Goal: Transaction & Acquisition: Obtain resource

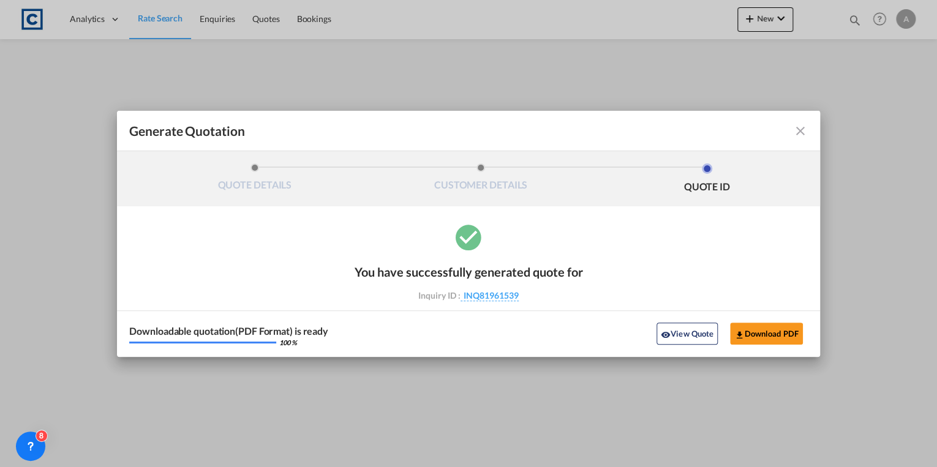
click at [798, 129] on md-icon "icon-close fg-AAA8AD cursor m-0" at bounding box center [800, 131] width 15 height 15
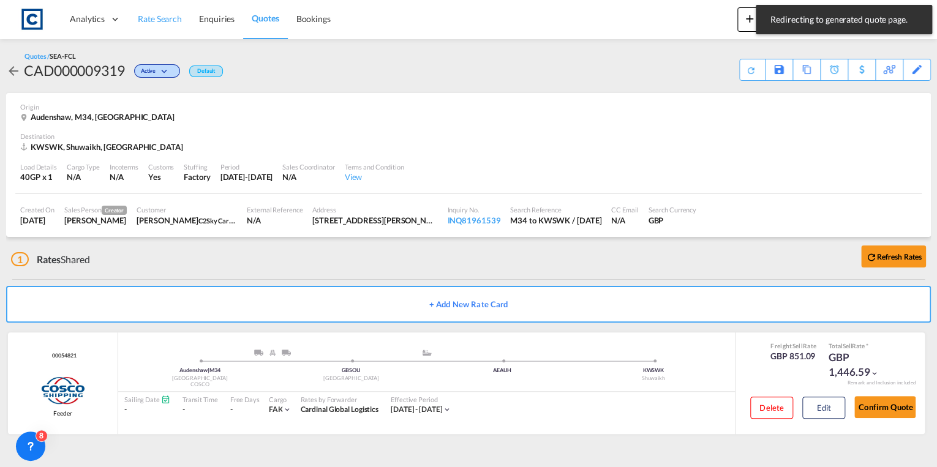
click at [174, 19] on span "Rate Search" at bounding box center [160, 18] width 44 height 10
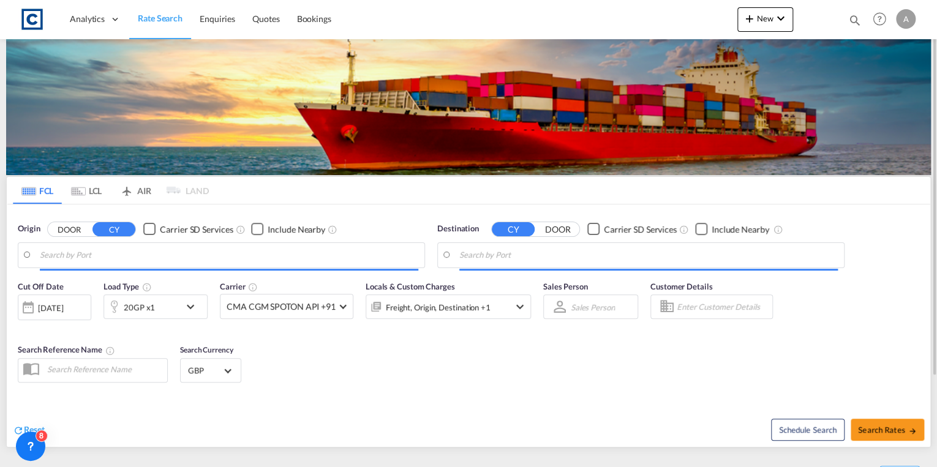
type input "GB-M34, Tameside"
type input "Shuwaikh, KWSWK"
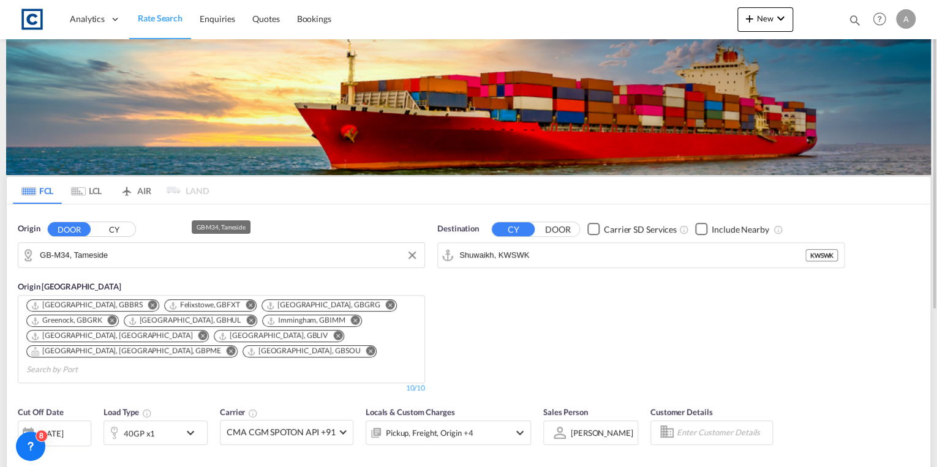
click at [150, 259] on input "GB-M34, Tameside" at bounding box center [229, 255] width 379 height 18
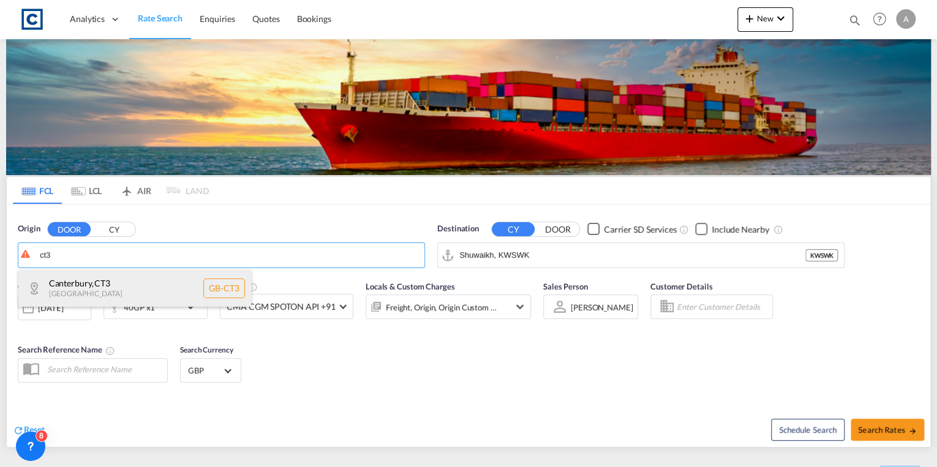
click at [140, 282] on div "[GEOGRAPHIC_DATA] , CT3 [GEOGRAPHIC_DATA] [GEOGRAPHIC_DATA]-CT3" at bounding box center [134, 288] width 233 height 37
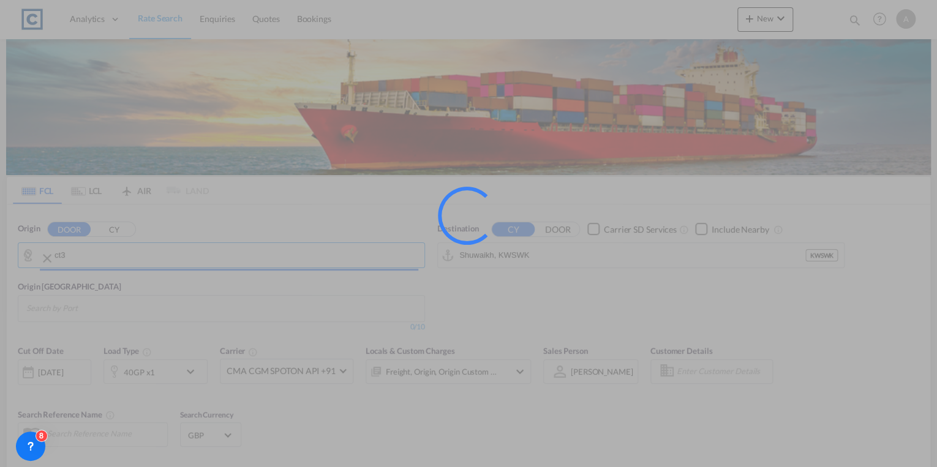
type input "GB-CT3, [GEOGRAPHIC_DATA]"
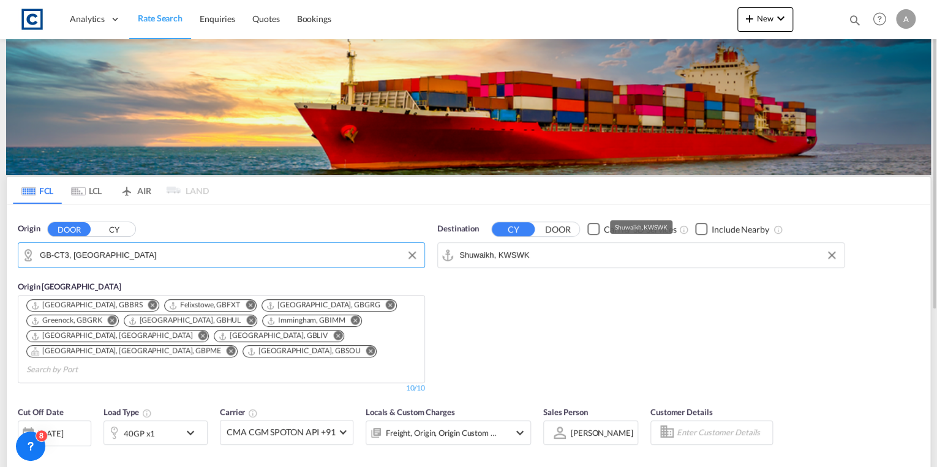
click at [540, 251] on input "Shuwaikh, KWSWK" at bounding box center [649, 255] width 379 height 18
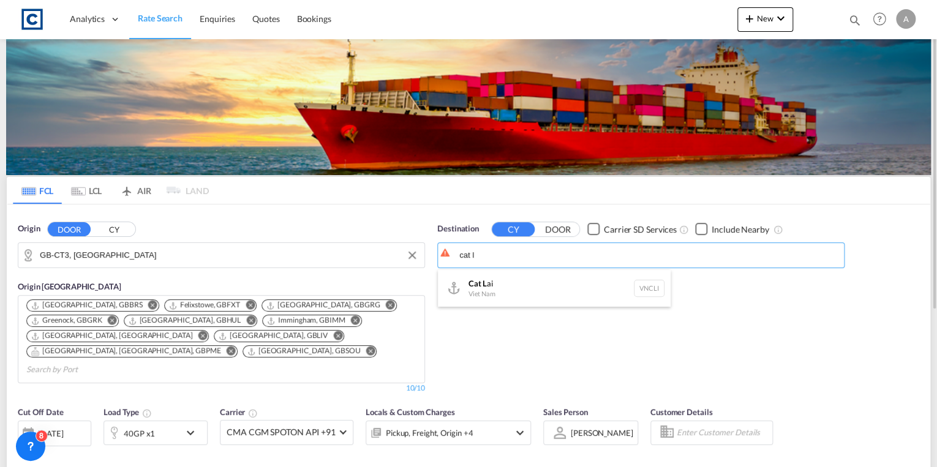
click at [544, 286] on div "Cat L ai Viet Nam VNCLI" at bounding box center [554, 288] width 233 height 37
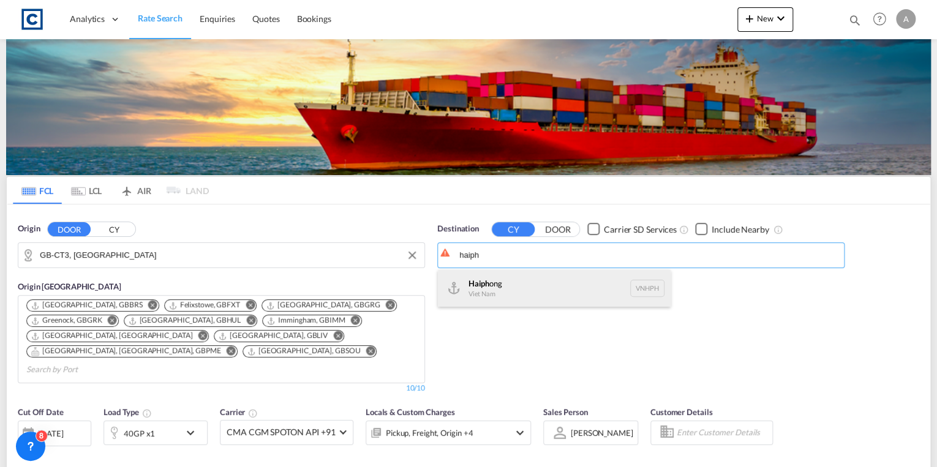
click at [545, 279] on div "Haiph ong Viet Nam VNHPH" at bounding box center [554, 288] width 233 height 37
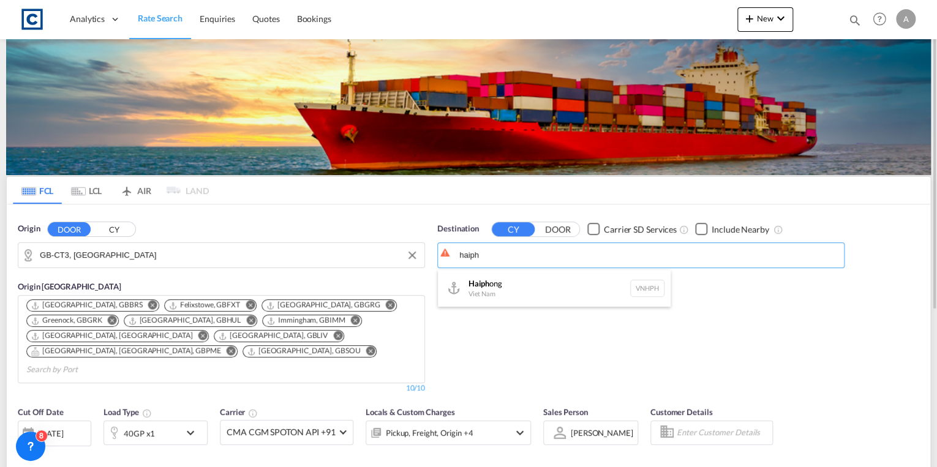
type input "Haiphong, VNHPH"
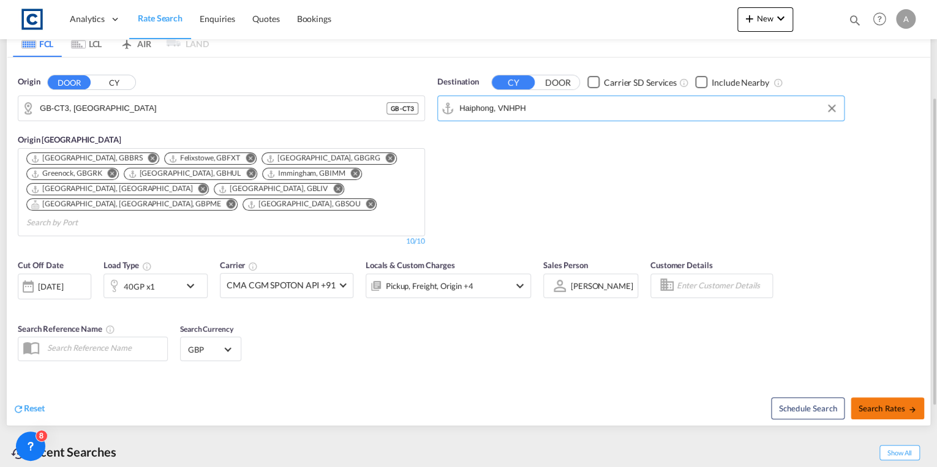
click at [875, 404] on span "Search Rates" at bounding box center [887, 409] width 59 height 10
type input "CT3 to VNHPH / [DATE]"
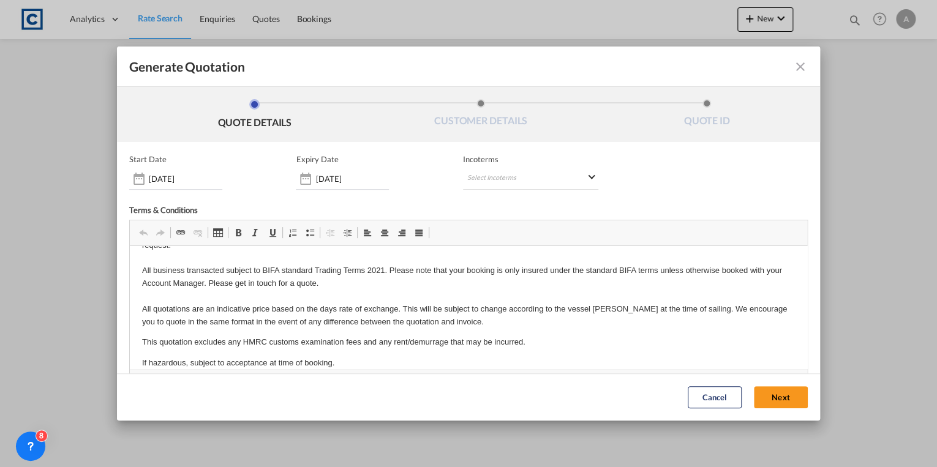
scroll to position [45, 0]
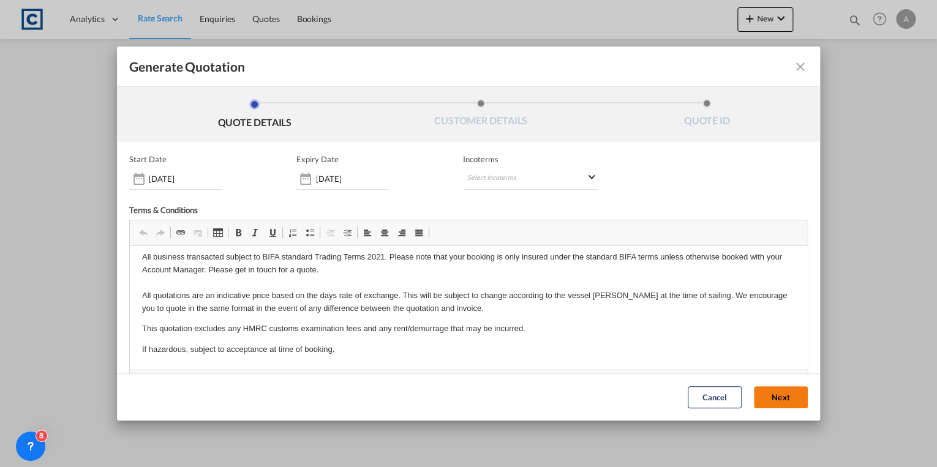
click at [770, 399] on button "Next" at bounding box center [781, 398] width 54 height 22
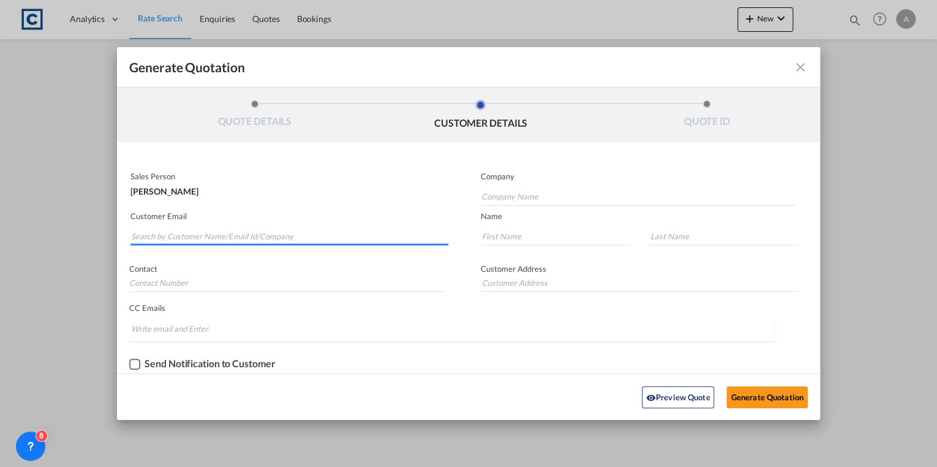
click at [252, 238] on input "Search by Customer Name/Email Id/Company" at bounding box center [289, 236] width 317 height 18
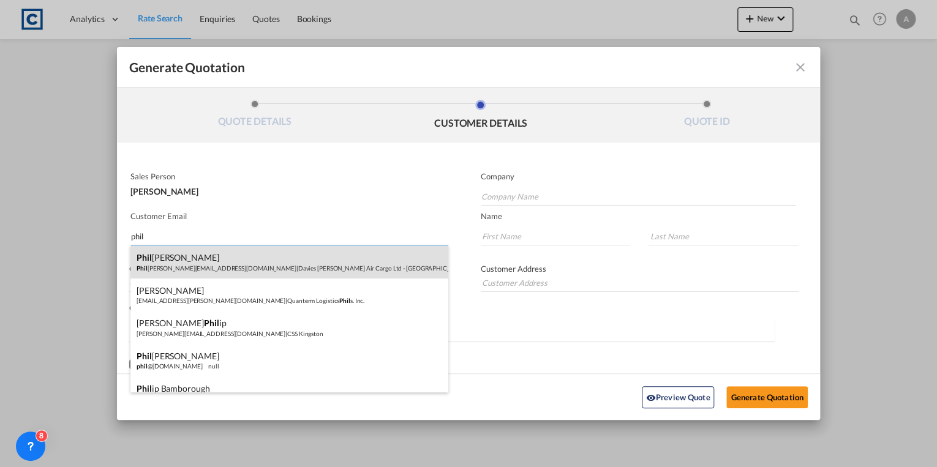
type input "phil"
click at [252, 269] on div "[PERSON_NAME] Phil [EMAIL_ADDRESS][DOMAIN_NAME] | Davies [PERSON_NAME] Air Carg…" at bounding box center [288, 262] width 317 height 33
type input "Davies [PERSON_NAME] Air Cargo Ltd - [GEOGRAPHIC_DATA]"
type input "[EMAIL_ADDRESS][DOMAIN_NAME]"
type input "Phil"
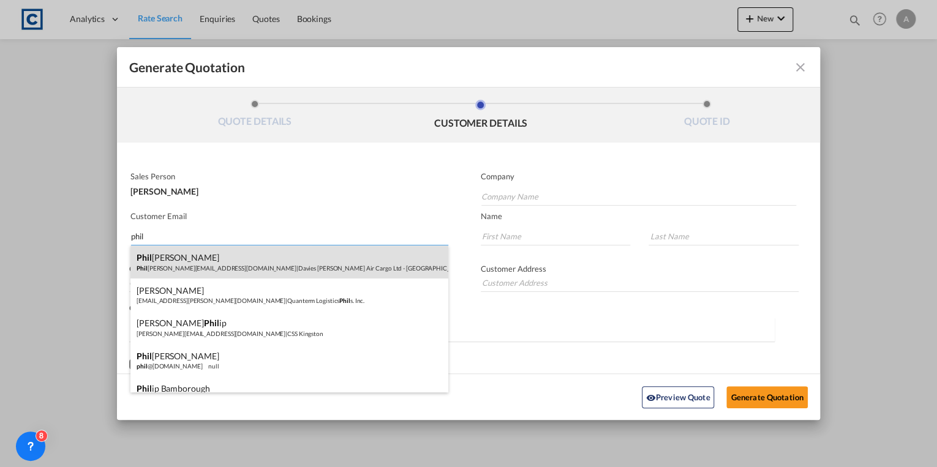
type input "[PERSON_NAME]"
type input "01332814222"
type input "[STREET_ADDRESS]"
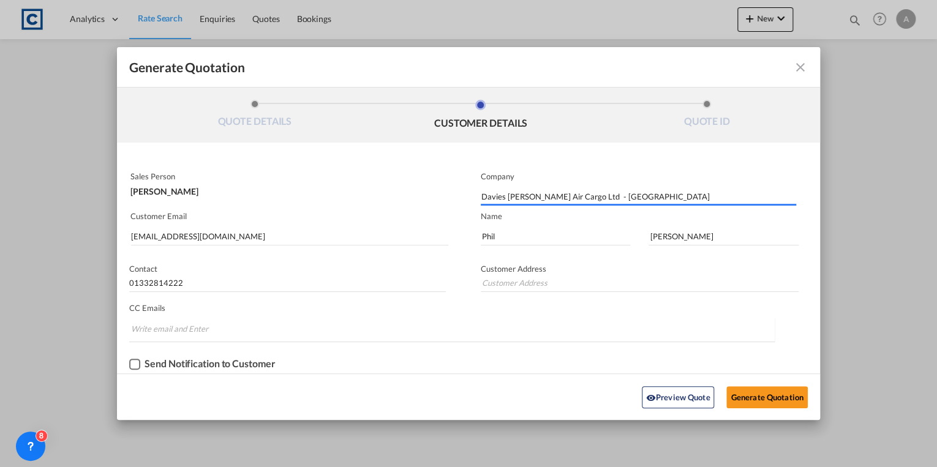
click at [133, 365] on div "Checkbox No Ink" at bounding box center [134, 364] width 11 height 11
type input "[STREET_ADDRESS]"
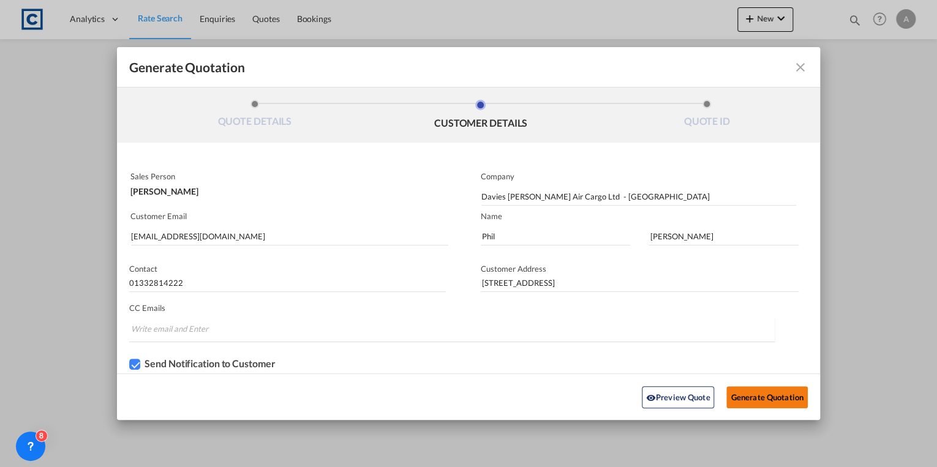
click at [758, 394] on button "Generate Quotation" at bounding box center [767, 398] width 81 height 22
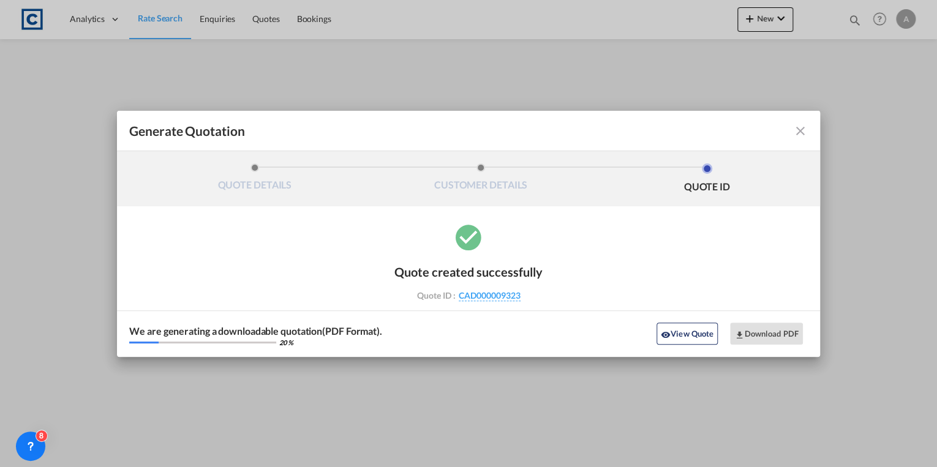
drag, startPoint x: 529, startPoint y: 292, endPoint x: 524, endPoint y: 301, distance: 10.4
click at [524, 301] on div "Quote created successfully Quote ID : CAD000009323 Note: Email not sent to cust…" at bounding box center [469, 281] width 148 height 58
drag, startPoint x: 524, startPoint y: 301, endPoint x: 514, endPoint y: 295, distance: 12.1
copy div "CAD000009323"
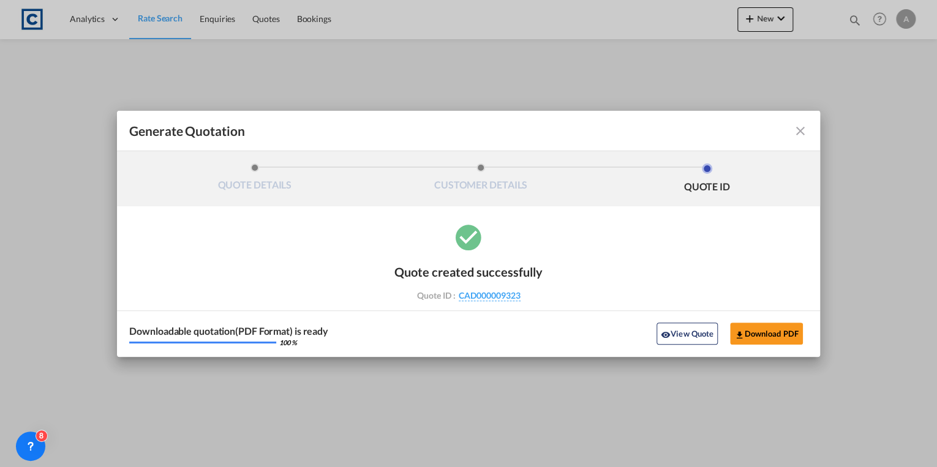
click at [803, 132] on md-icon "icon-close fg-AAA8AD cursor m-0" at bounding box center [800, 131] width 15 height 15
